Goal: Information Seeking & Learning: Find specific fact

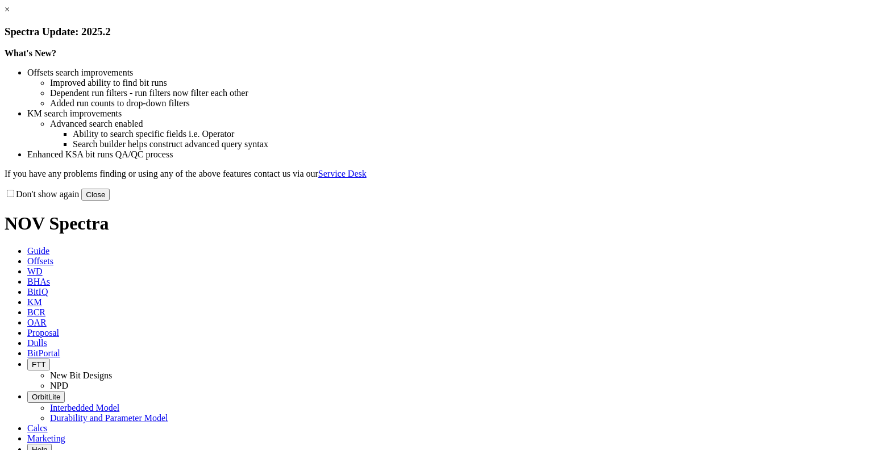
click at [10, 14] on link "×" at bounding box center [7, 10] width 5 height 10
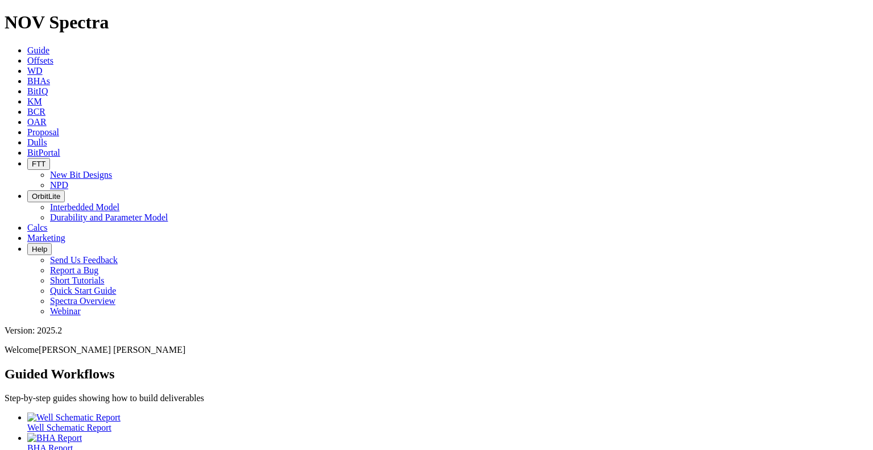
click at [27, 86] on icon at bounding box center [27, 91] width 0 height 10
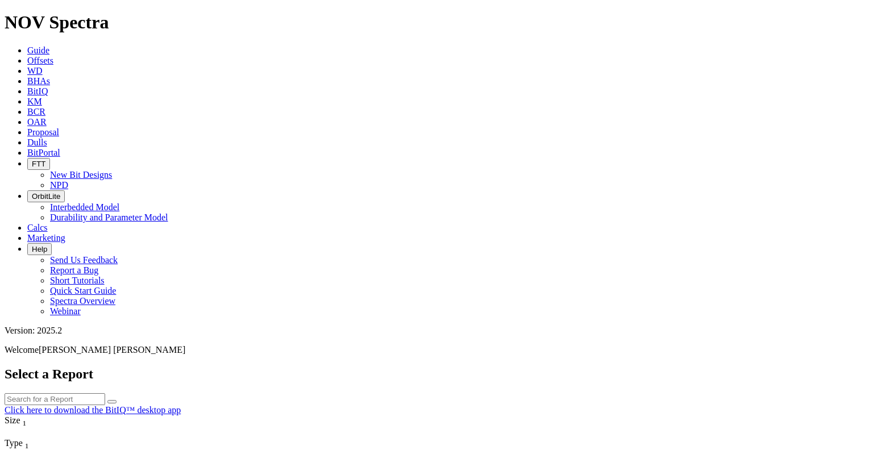
click at [105, 393] on input "text" at bounding box center [55, 399] width 101 height 12
type input "KUAN"
click at [107, 400] on button "submit" at bounding box center [111, 401] width 9 height 3
click at [105, 393] on input "KUAN" at bounding box center [55, 399] width 101 height 12
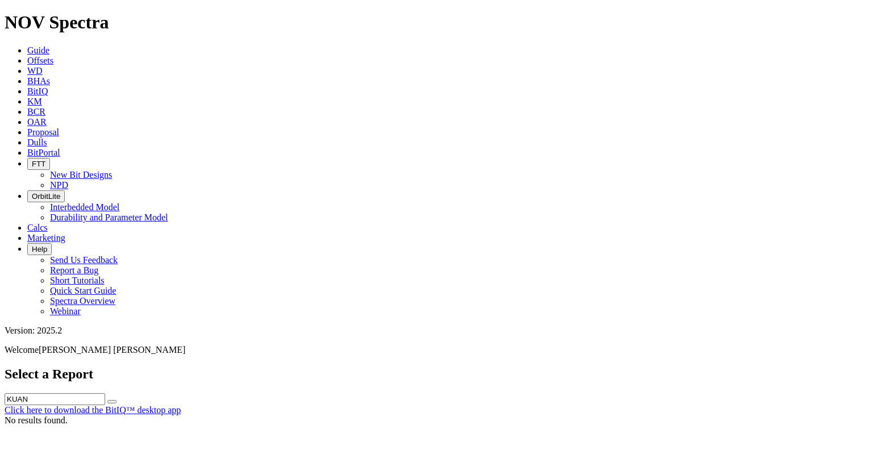
click at [105, 393] on input "KUAN" at bounding box center [55, 399] width 101 height 12
click at [421, 416] on div "No results found." at bounding box center [437, 421] width 864 height 10
click at [247, 416] on div "No results found." at bounding box center [437, 421] width 864 height 10
click at [105, 393] on input "text" at bounding box center [55, 399] width 101 height 12
click at [107, 400] on button "submit" at bounding box center [111, 401] width 9 height 3
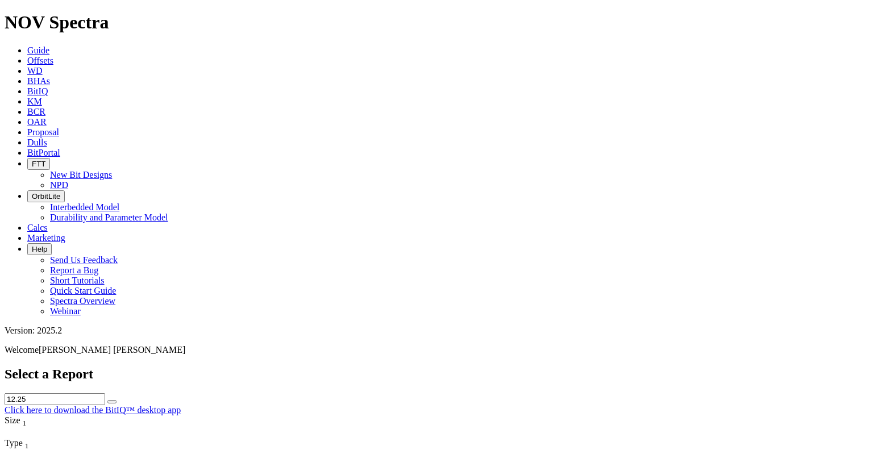
click at [105, 393] on input "12.25" at bounding box center [55, 399] width 101 height 12
drag, startPoint x: 353, startPoint y: 52, endPoint x: 321, endPoint y: 53, distance: 31.3
click at [322, 367] on div "Select a Report 12.25 Click here to download the BitIQ™ desktop app" at bounding box center [437, 391] width 864 height 49
click at [105, 393] on input "12.25" at bounding box center [55, 399] width 101 height 12
click at [107, 400] on button "submit" at bounding box center [111, 401] width 9 height 3
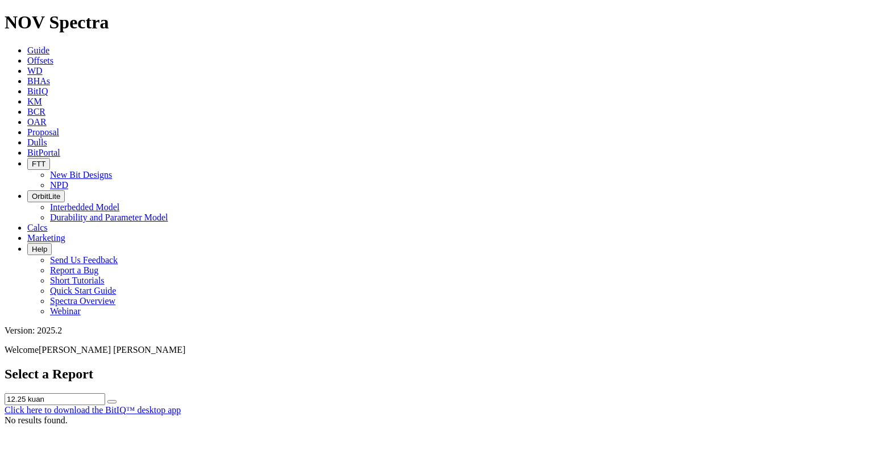
drag, startPoint x: 378, startPoint y: 52, endPoint x: 318, endPoint y: 44, distance: 60.2
click at [318, 367] on div "Select a Report 12.25 kuan Click here to download the BitIQ™ desktop app" at bounding box center [437, 391] width 864 height 49
type input "kuan"
click at [107, 400] on button "submit" at bounding box center [111, 401] width 9 height 3
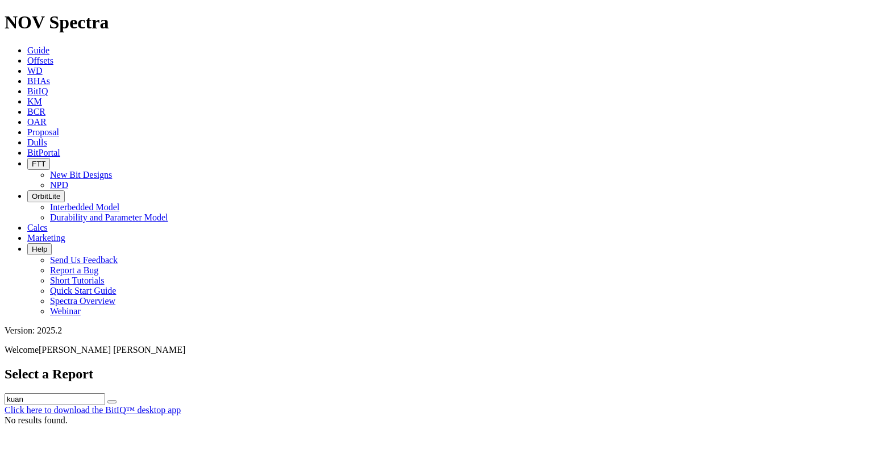
click at [112, 402] on icon "submit" at bounding box center [112, 402] width 0 height 0
click at [105, 393] on input "kuan" at bounding box center [55, 399] width 101 height 12
click at [400, 416] on div "No results found." at bounding box center [437, 421] width 864 height 10
click at [376, 416] on div "No results found." at bounding box center [437, 421] width 864 height 10
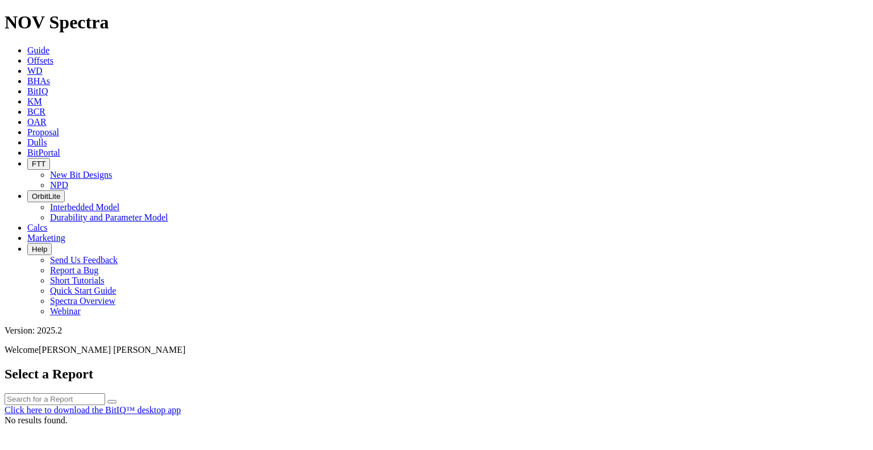
click at [117, 400] on button "submit" at bounding box center [111, 401] width 9 height 3
click at [105, 393] on input "text" at bounding box center [55, 399] width 101 height 12
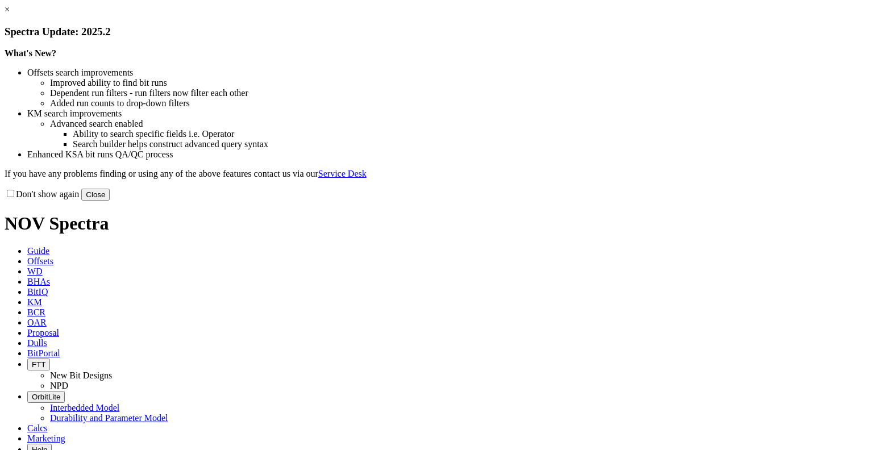
click at [10, 14] on link "×" at bounding box center [7, 10] width 5 height 10
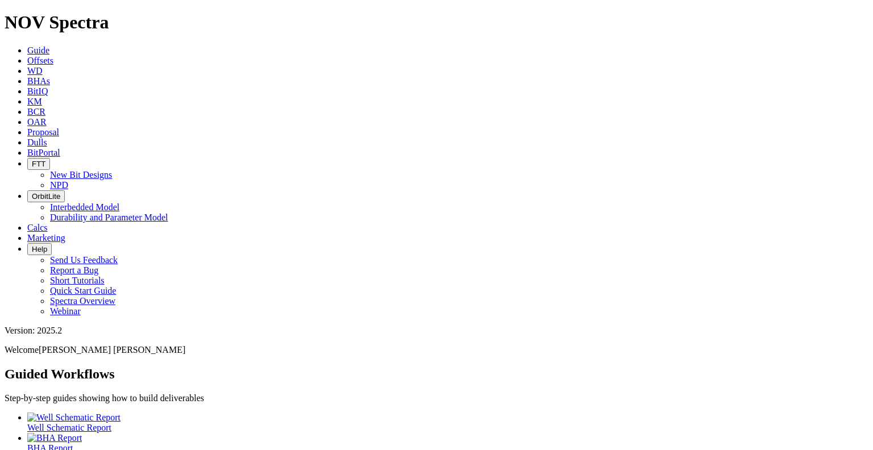
click at [60, 148] on span "BitPortal" at bounding box center [43, 153] width 33 height 10
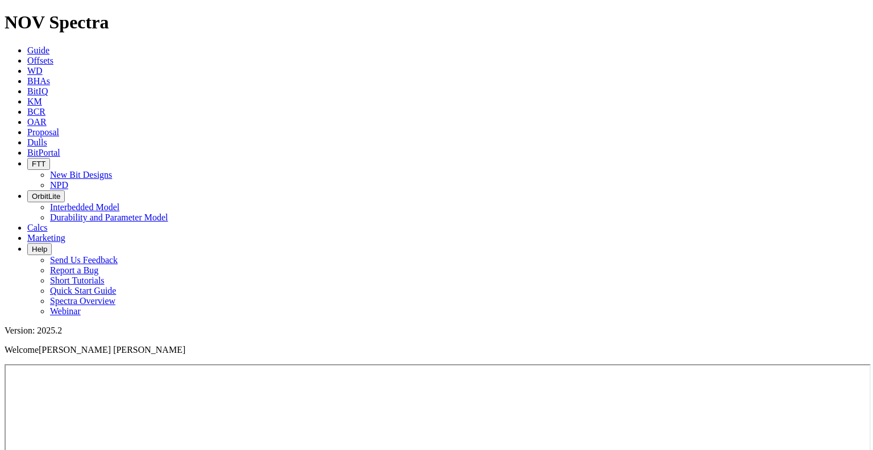
click at [48, 86] on span "BitIQ" at bounding box center [37, 91] width 20 height 10
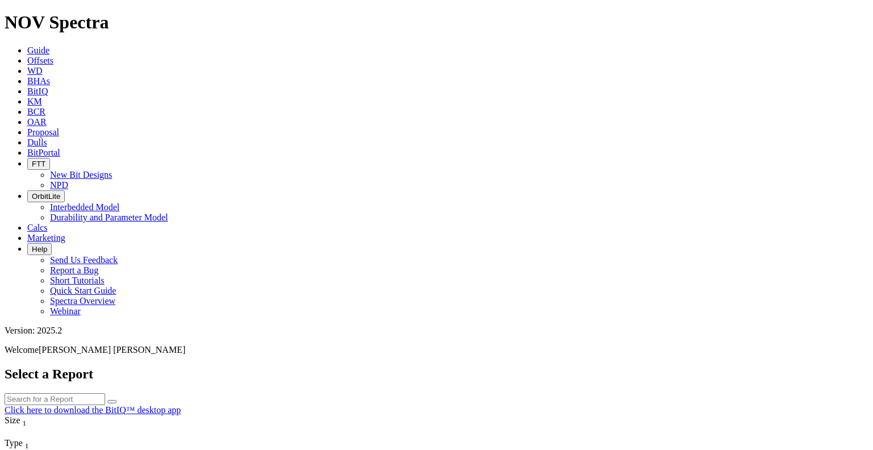
click at [105, 393] on input "text" at bounding box center [55, 399] width 101 height 12
click at [117, 400] on button "submit" at bounding box center [111, 401] width 9 height 3
click at [105, 393] on input "kuan" at bounding box center [55, 399] width 101 height 12
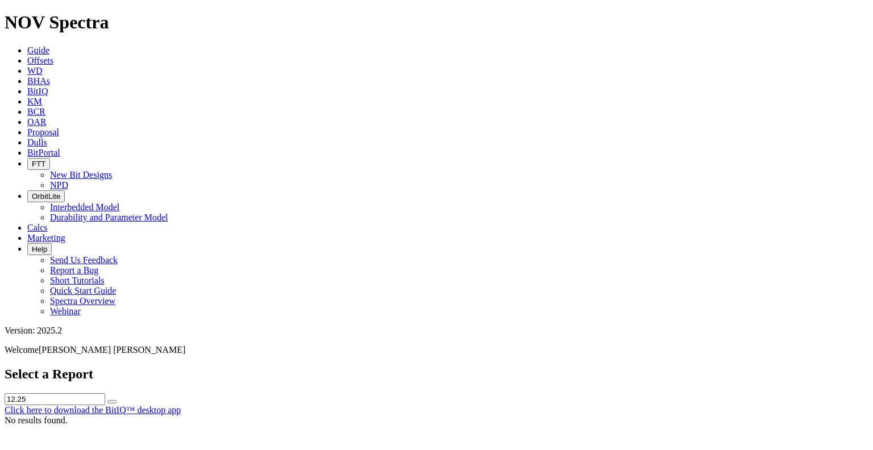
type input "12.25"
click at [107, 400] on button "submit" at bounding box center [111, 401] width 9 height 3
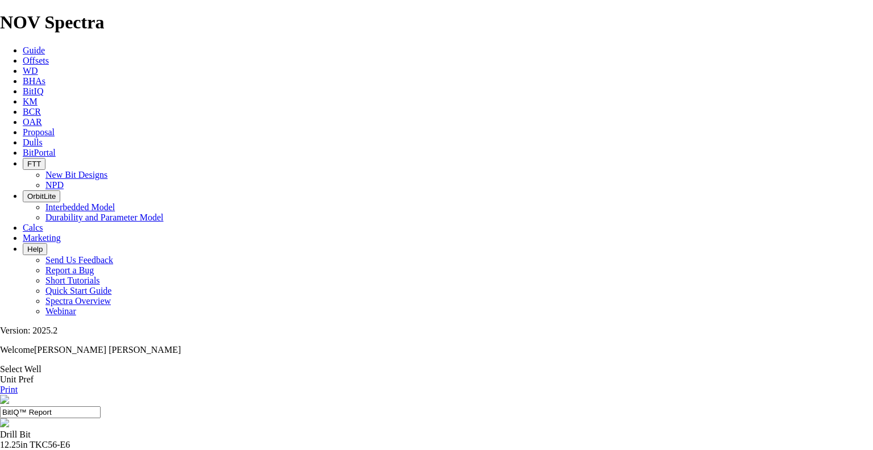
scroll to position [205, 0]
click at [18, 385] on link "Print" at bounding box center [9, 390] width 18 height 10
